Goal: Check status: Check status

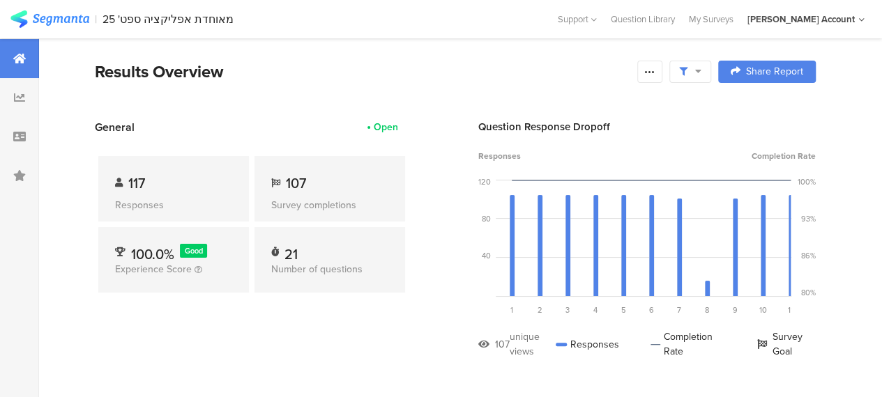
scroll to position [21, 0]
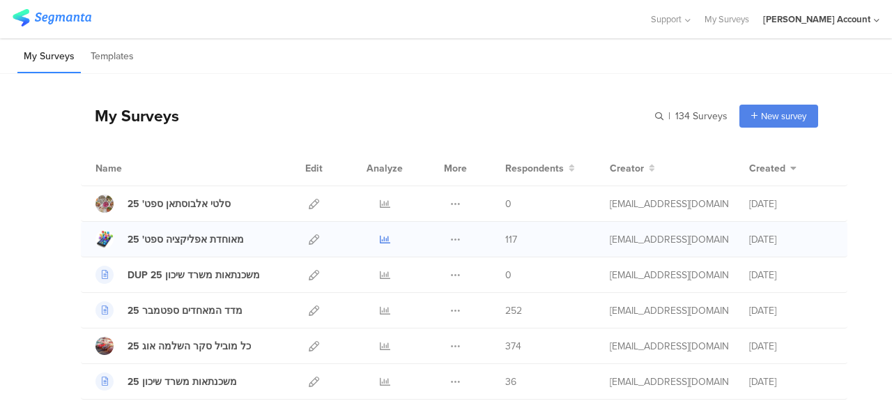
click at [380, 236] on icon at bounding box center [385, 239] width 10 height 10
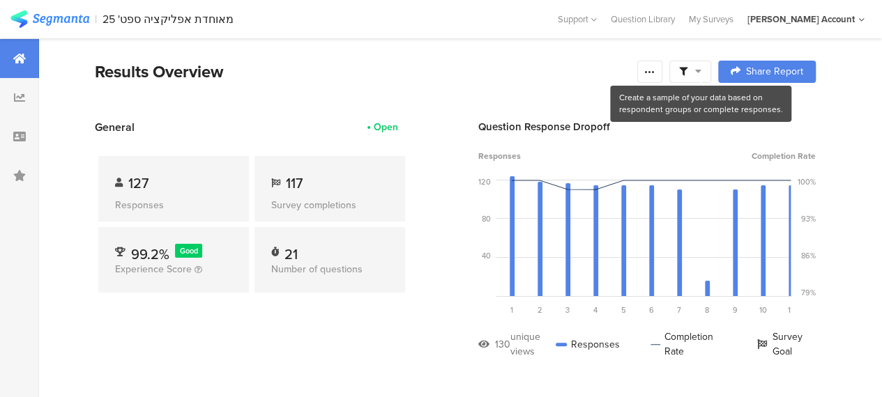
click at [701, 71] on icon at bounding box center [698, 71] width 6 height 10
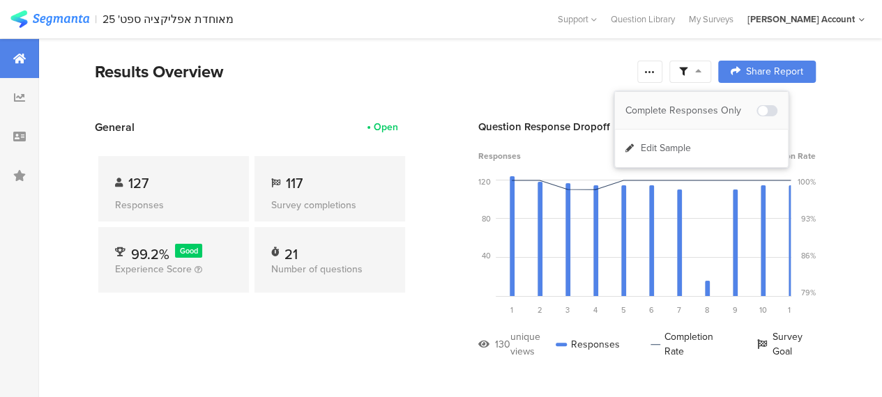
click at [710, 104] on div "Complete Responses Only" at bounding box center [690, 111] width 131 height 14
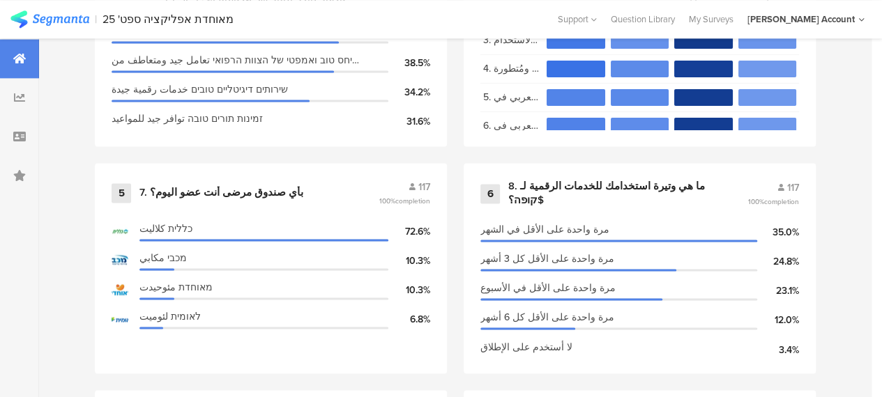
scroll to position [976, 0]
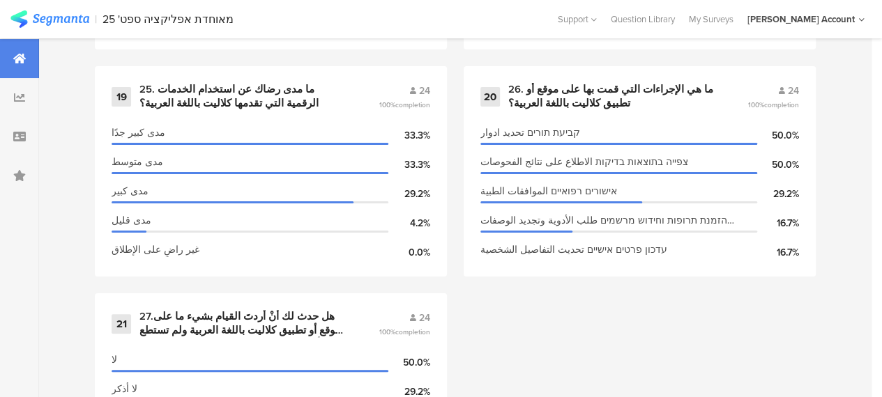
scroll to position [2667, 0]
